Goal: Navigation & Orientation: Understand site structure

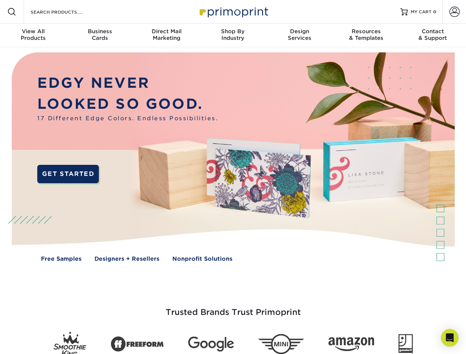
click at [233, 177] on img at bounding box center [232, 162] width 461 height 230
click at [12, 12] on span at bounding box center [11, 11] width 9 height 9
click at [454, 12] on span at bounding box center [454, 12] width 10 height 10
click at [33, 35] on div "View All Products" at bounding box center [33, 34] width 66 height 13
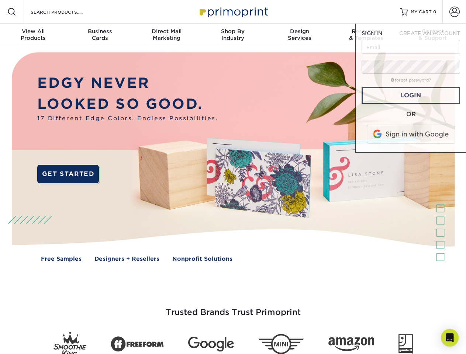
click at [100, 35] on div "Business Cards" at bounding box center [99, 34] width 66 height 13
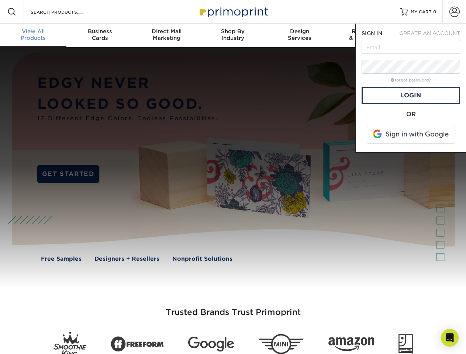
click at [166, 35] on div "Direct Mail Marketing" at bounding box center [166, 34] width 66 height 13
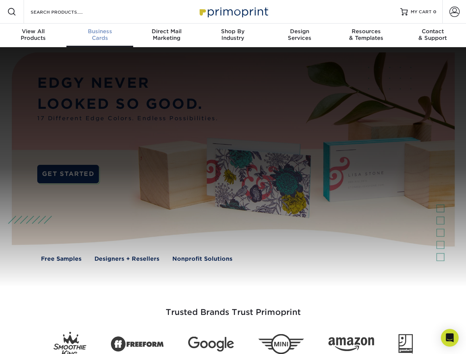
click at [233, 35] on div "Shop By Industry" at bounding box center [233, 34] width 66 height 13
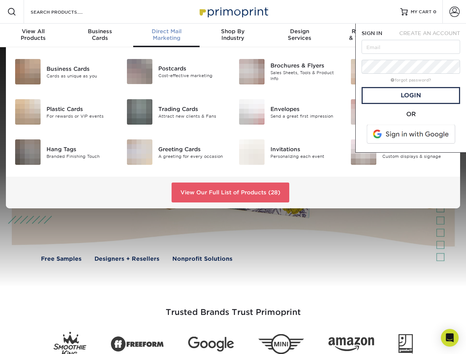
click at [299, 35] on div "Design Services" at bounding box center [299, 34] width 66 height 13
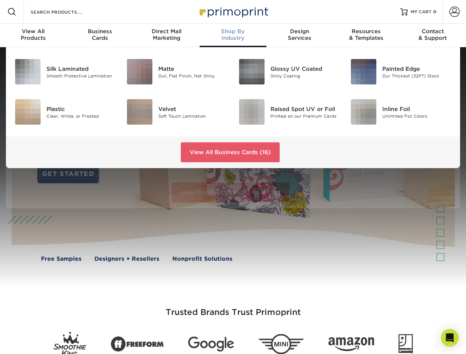
click at [366, 35] on span "SIGN IN" at bounding box center [371, 33] width 21 height 6
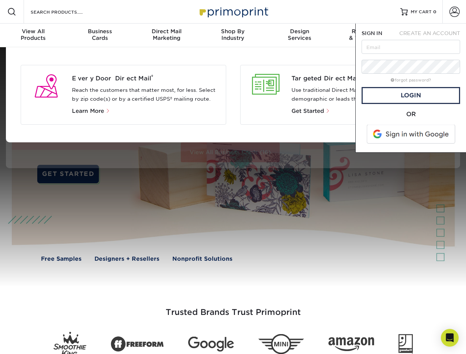
click at [433, 35] on div "Contact & Support" at bounding box center [432, 34] width 66 height 13
